Goal: Task Accomplishment & Management: Use online tool/utility

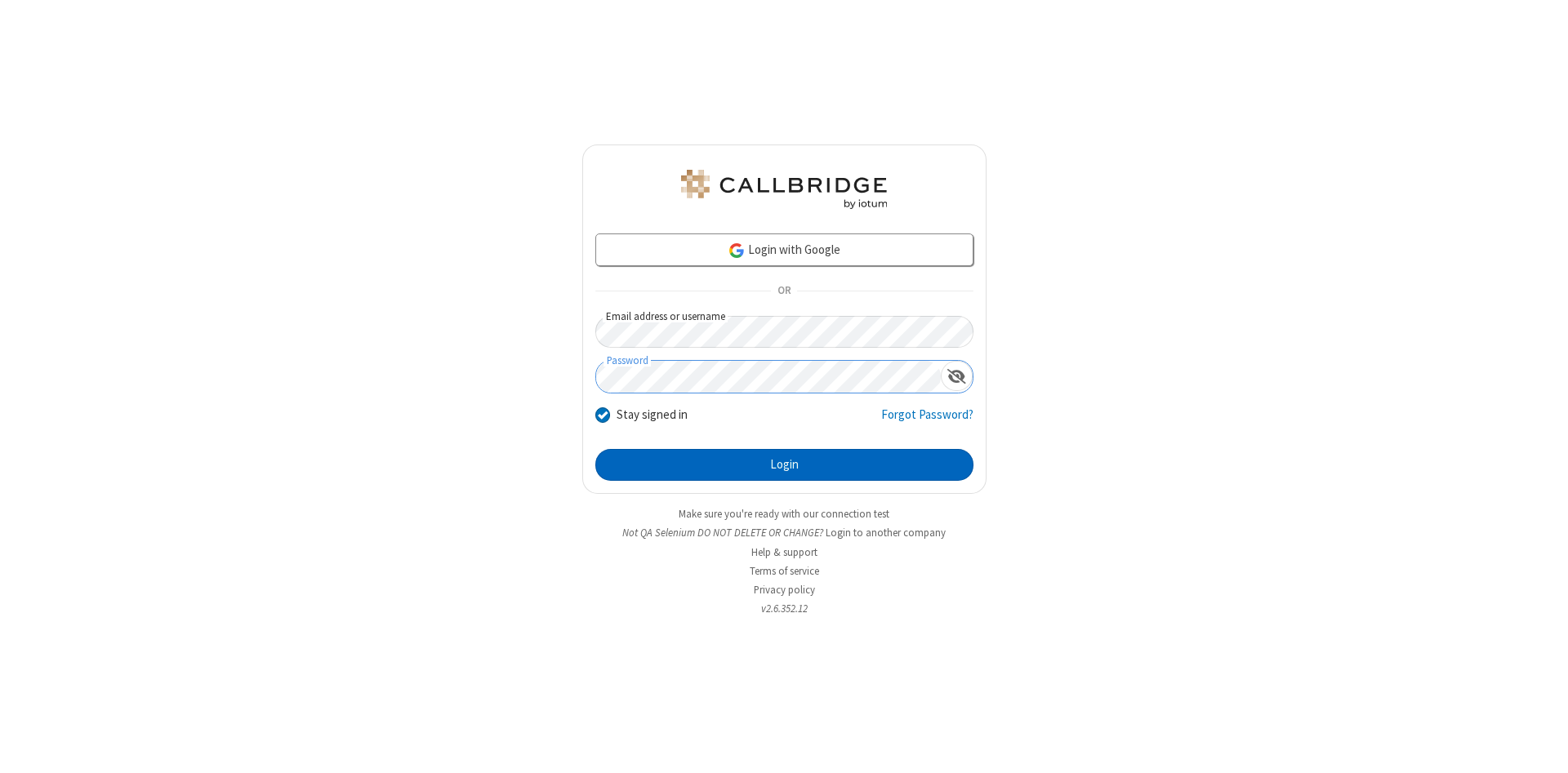
click at [784, 465] on button "Login" at bounding box center [784, 465] width 378 height 32
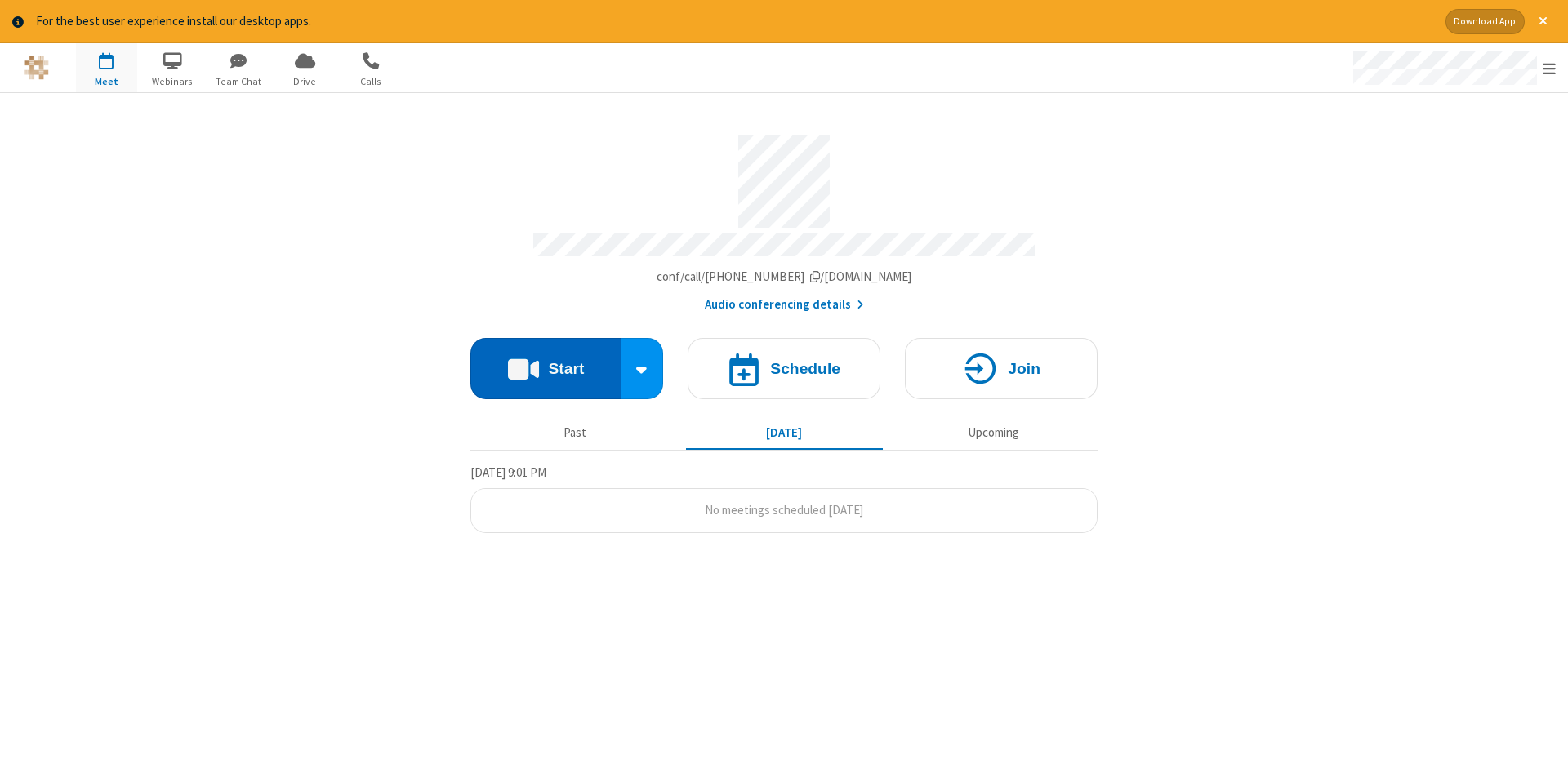
click at [545, 363] on button "Start" at bounding box center [545, 369] width 151 height 61
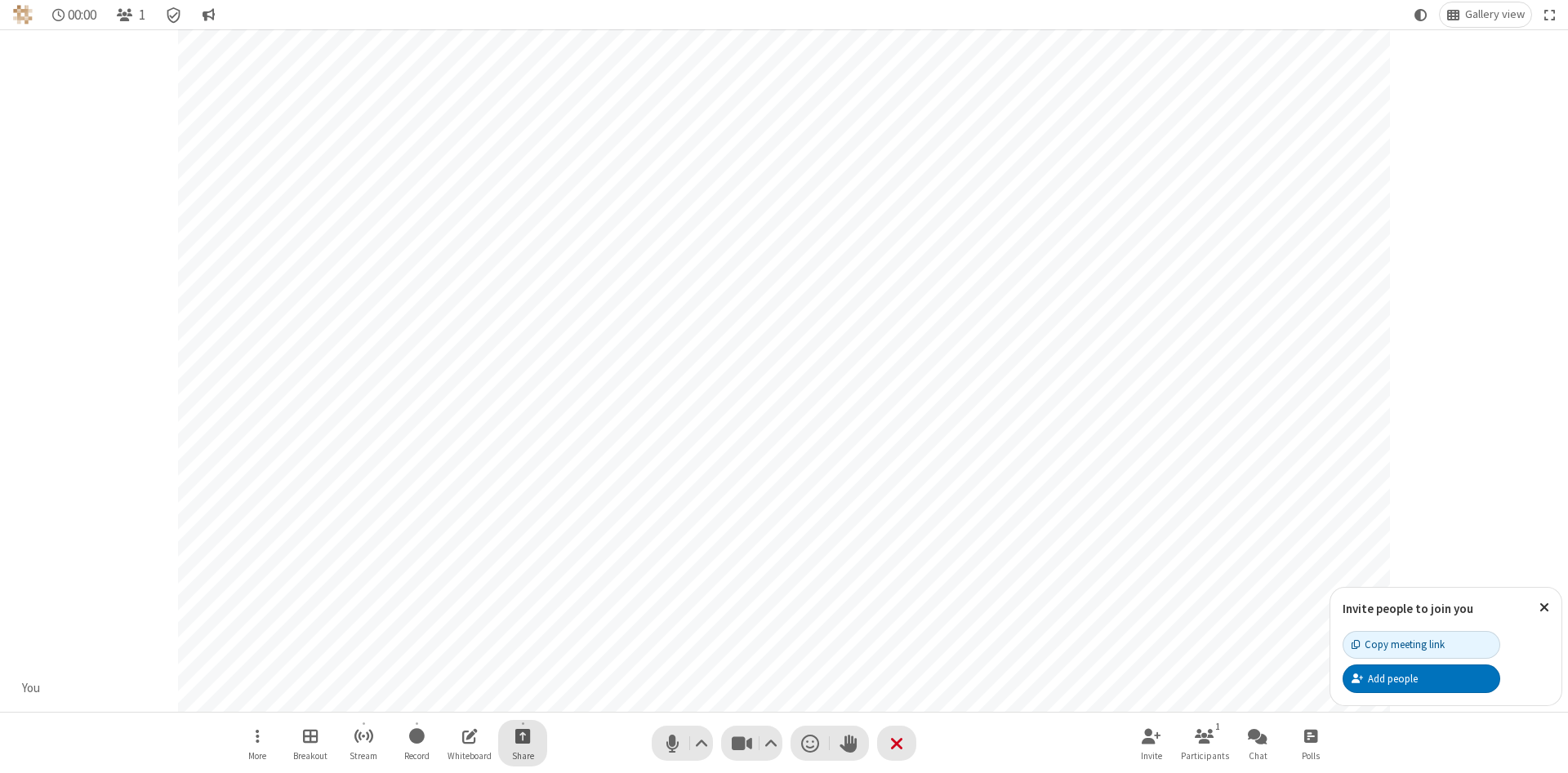
click at [522, 736] on span "Start sharing" at bounding box center [523, 736] width 15 height 20
click at [522, 636] on span "Share additional camera" at bounding box center [532, 639] width 121 height 14
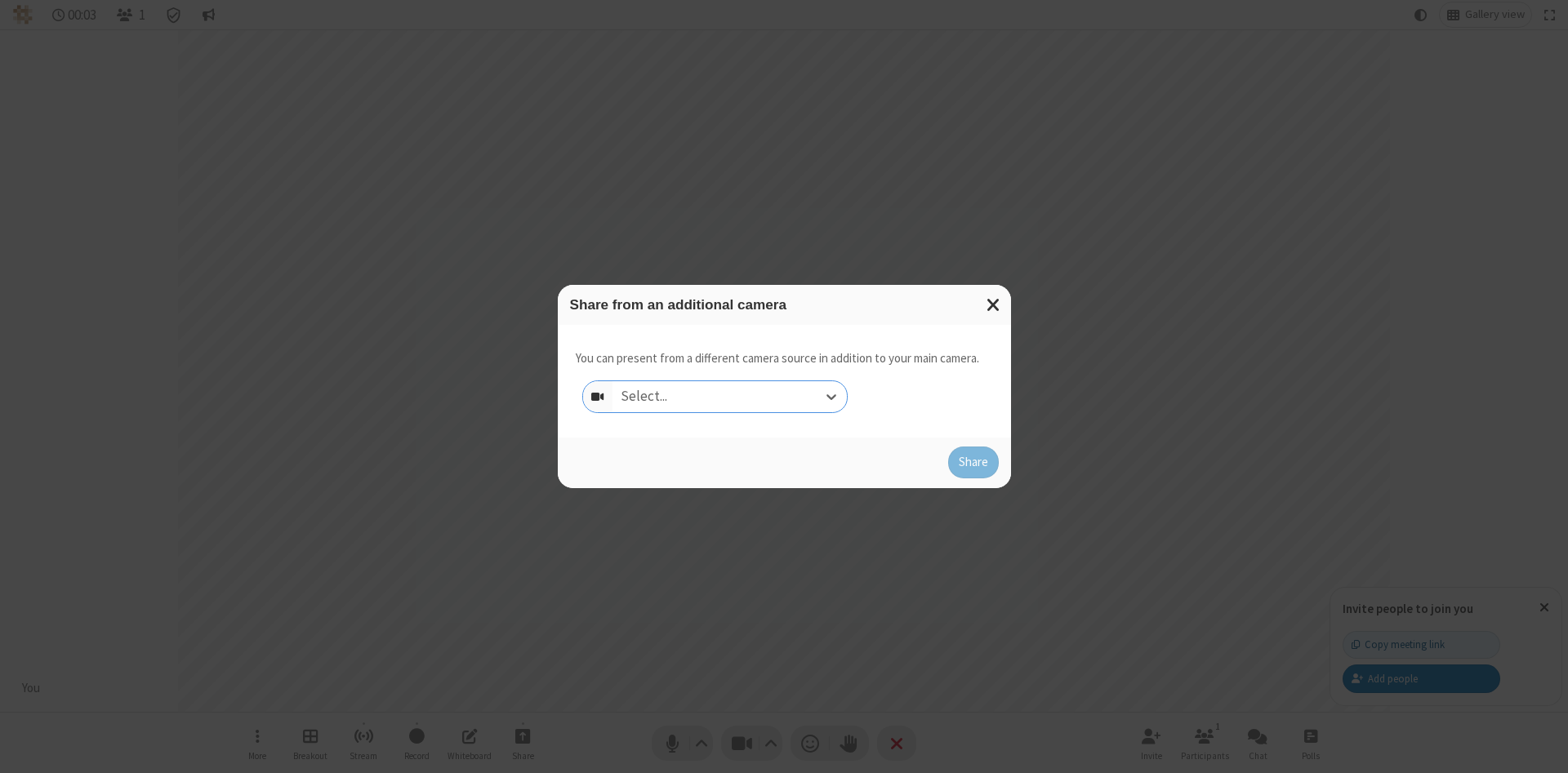
click at [729, 396] on div "Select..." at bounding box center [729, 397] width 234 height 31
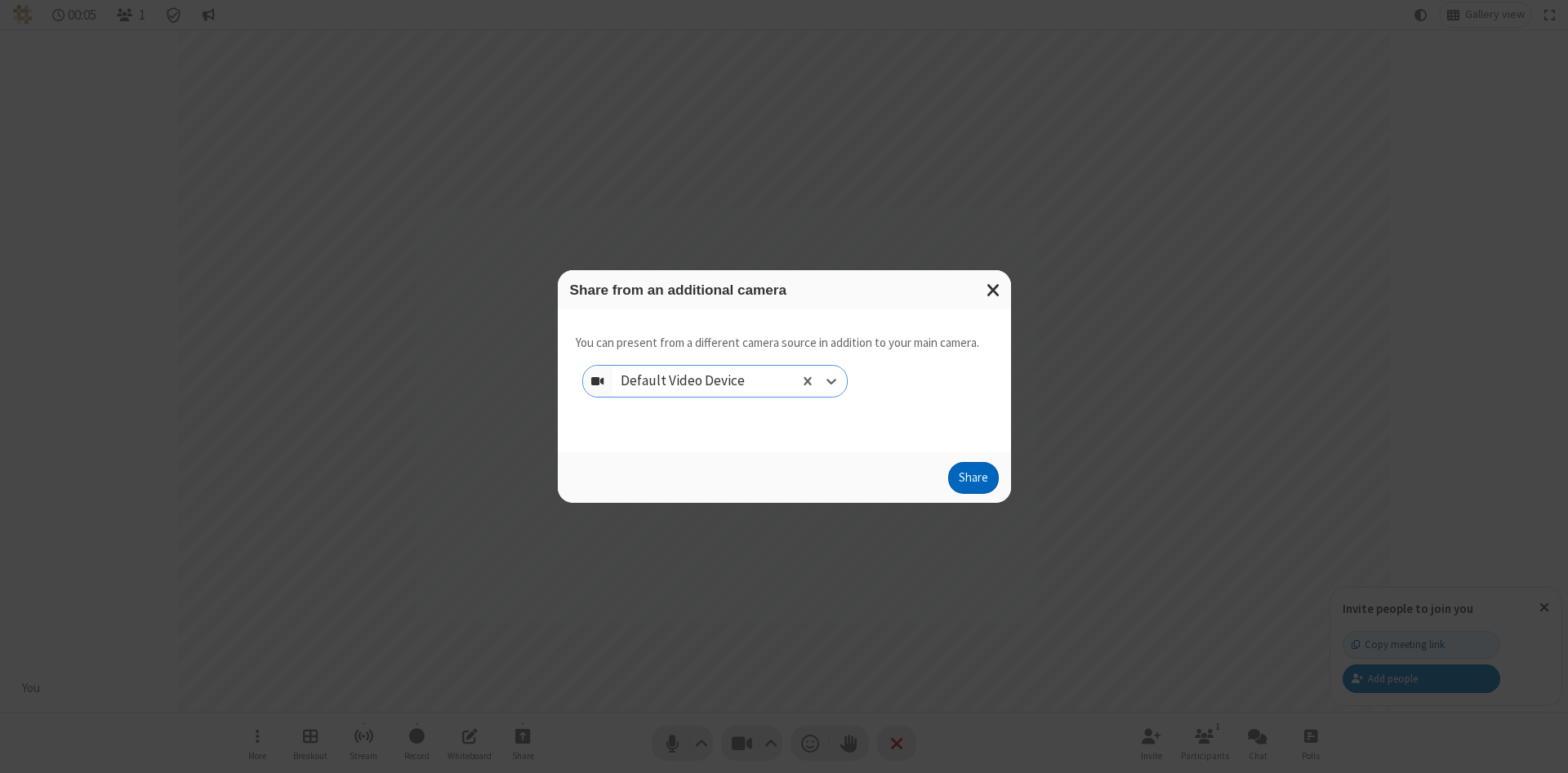
click at [973, 482] on button "Share" at bounding box center [973, 478] width 50 height 32
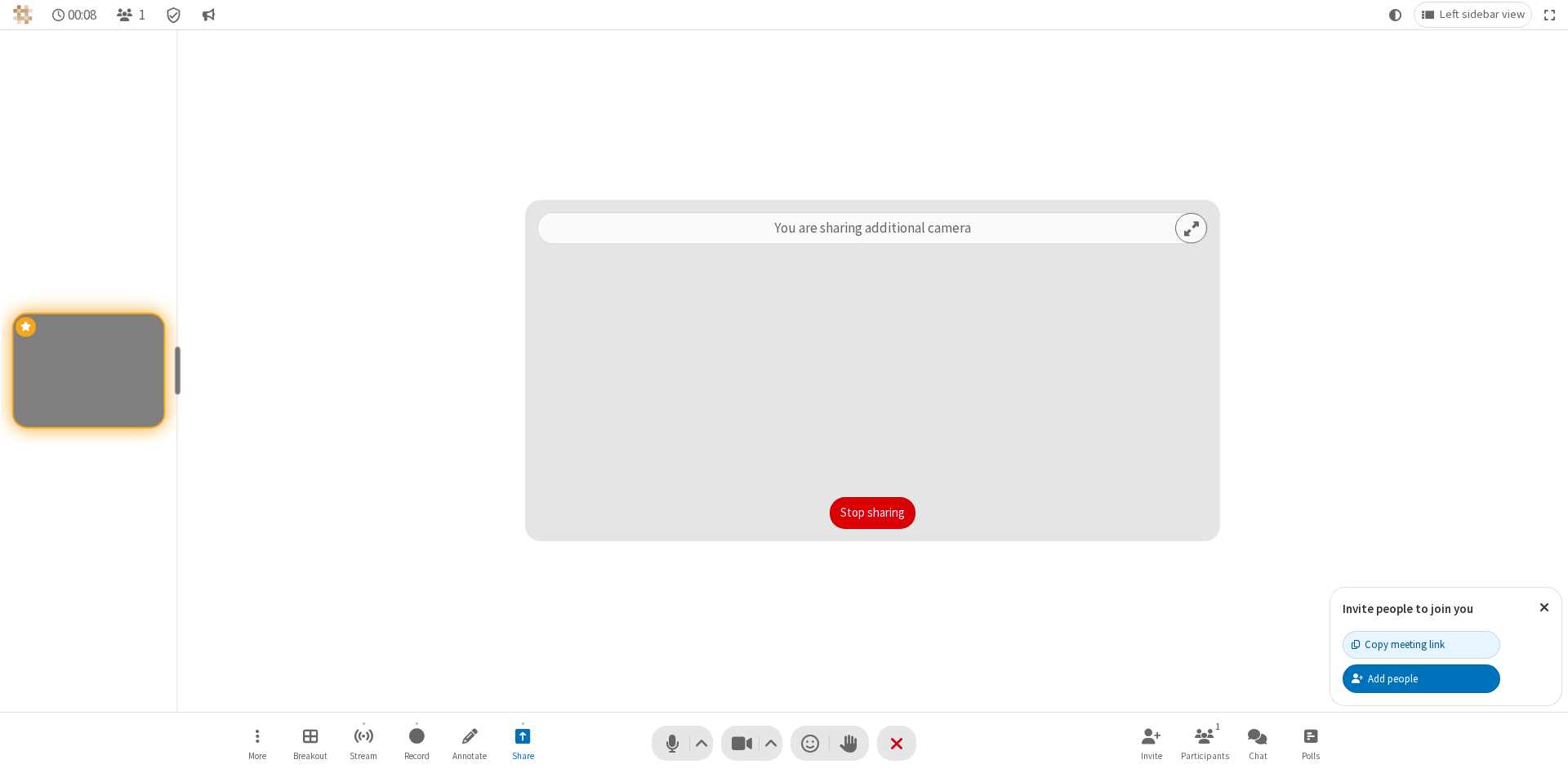
click at [872, 512] on button "Stop sharing" at bounding box center [872, 513] width 86 height 32
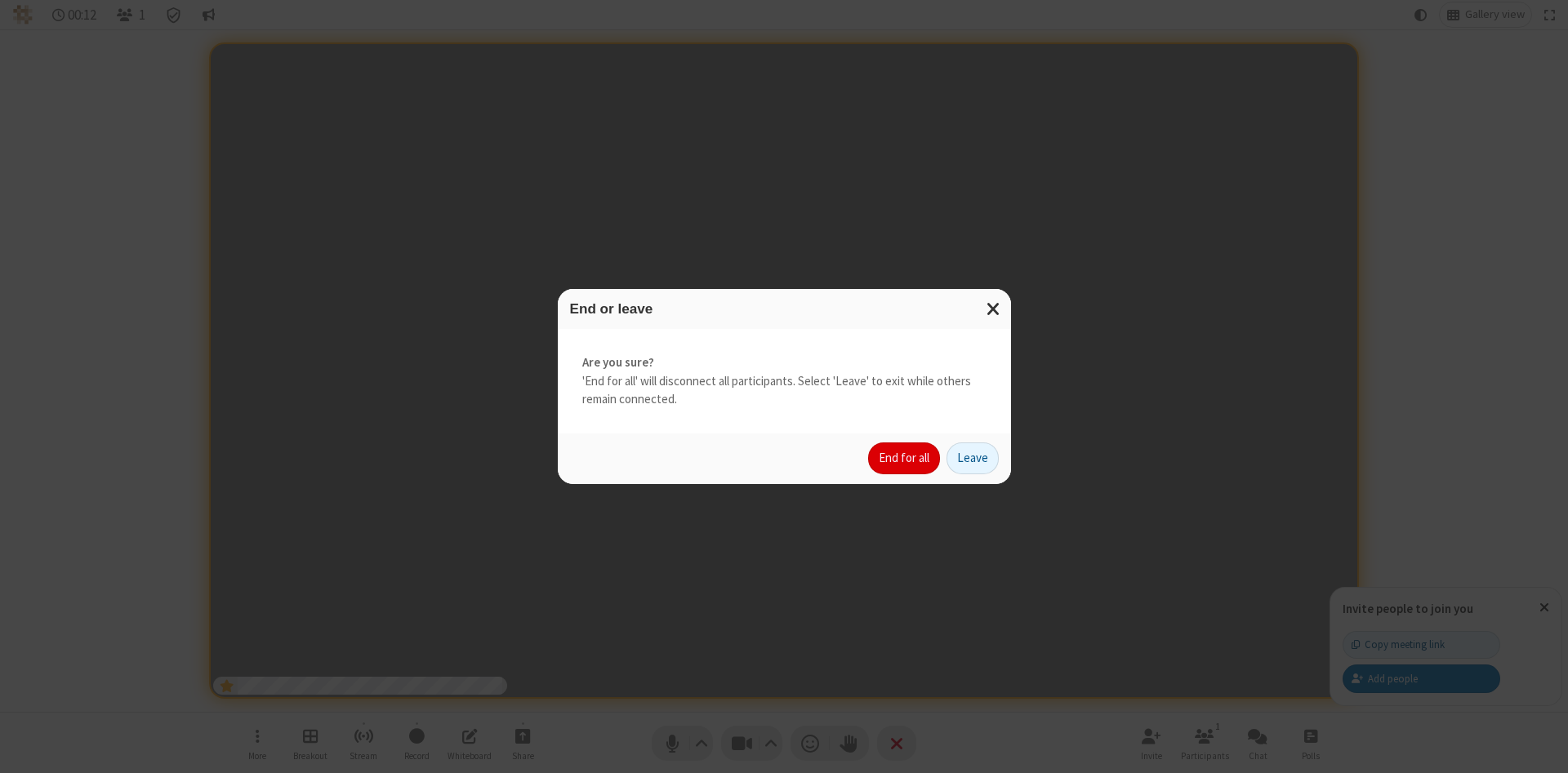
click at [905, 458] on button "End for all" at bounding box center [904, 459] width 72 height 32
